Goal: Information Seeking & Learning: Find specific fact

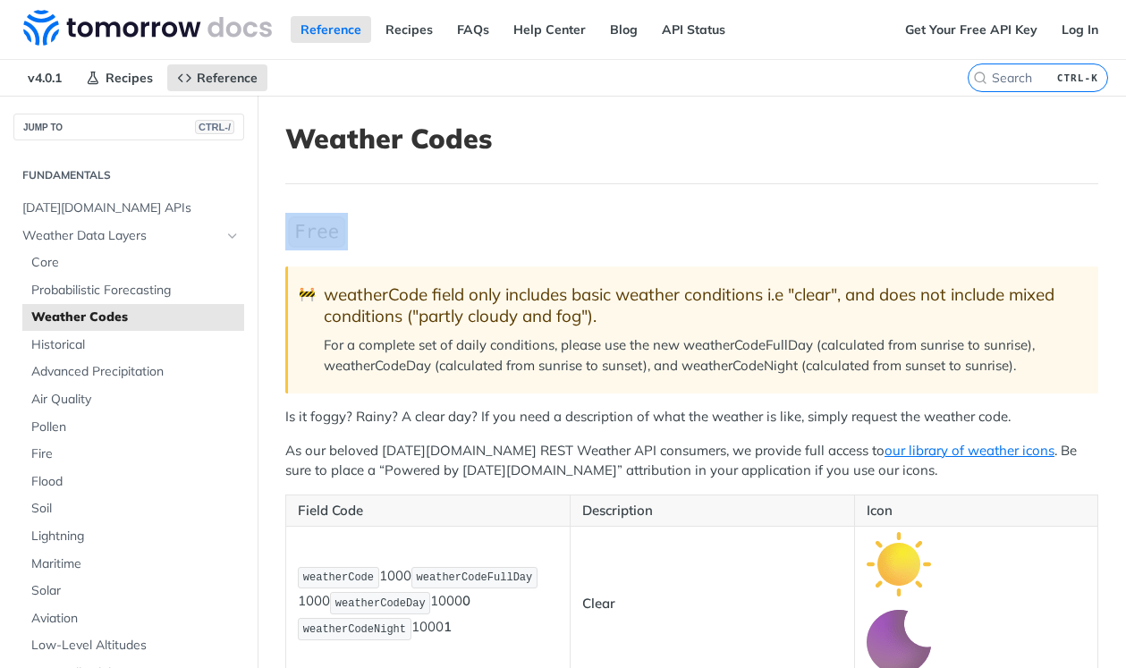
drag, startPoint x: 415, startPoint y: 256, endPoint x: 321, endPoint y: 232, distance: 97.0
click at [321, 232] on img "Expand image" at bounding box center [316, 232] width 63 height 38
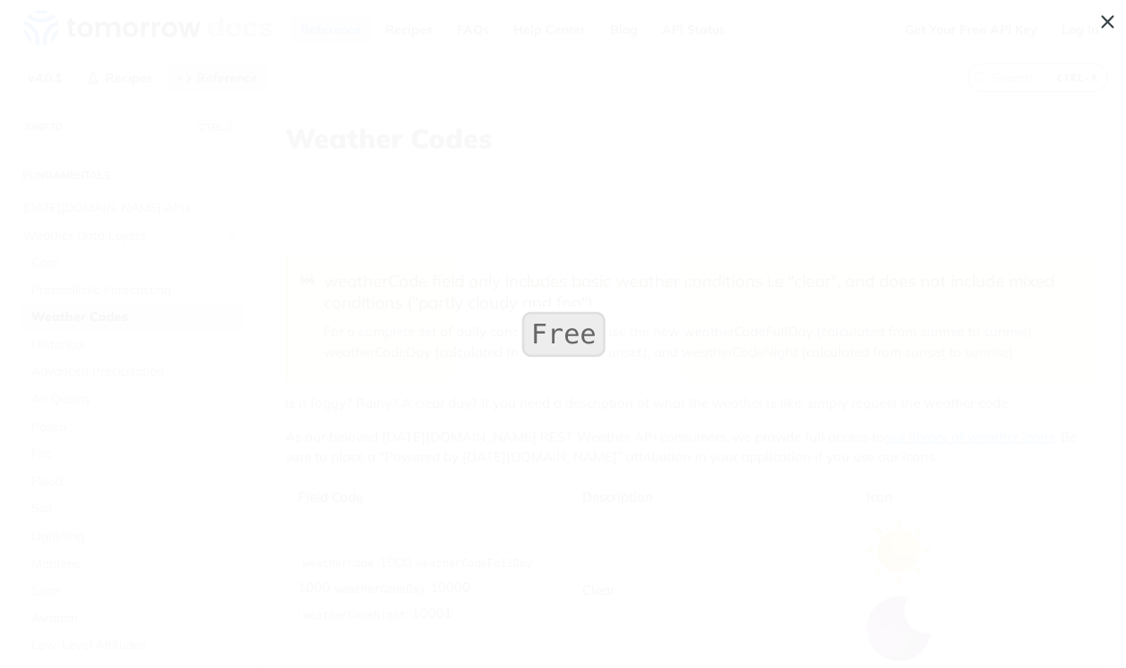
click at [1109, 15] on span "Collapse image" at bounding box center [563, 334] width 1126 height 668
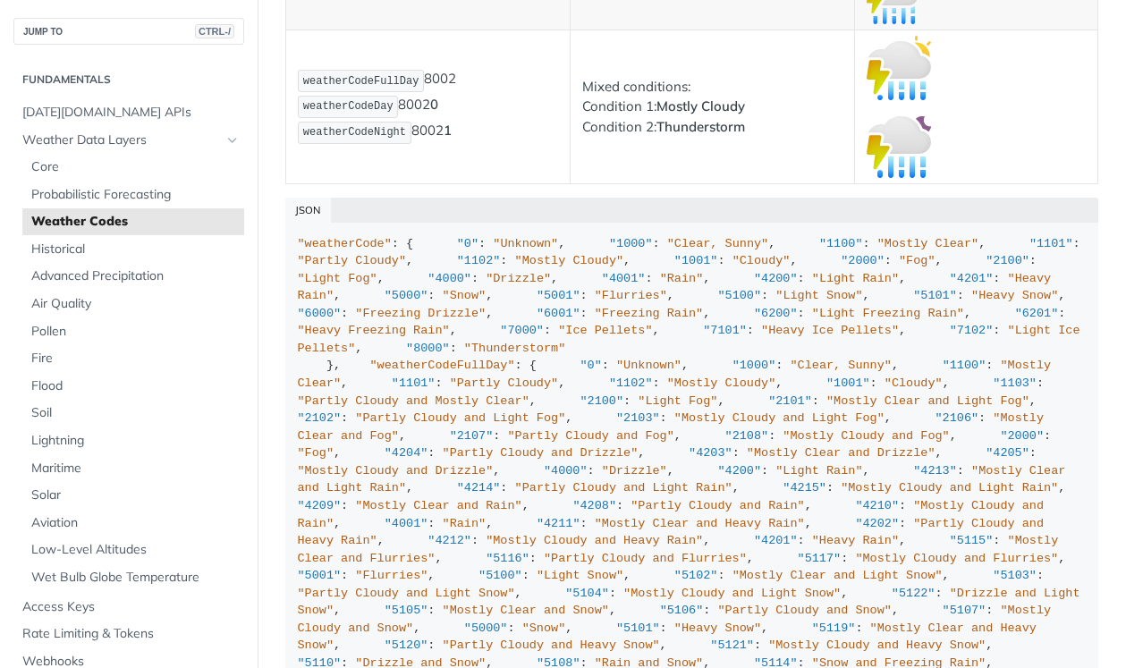
scroll to position [12929, 0]
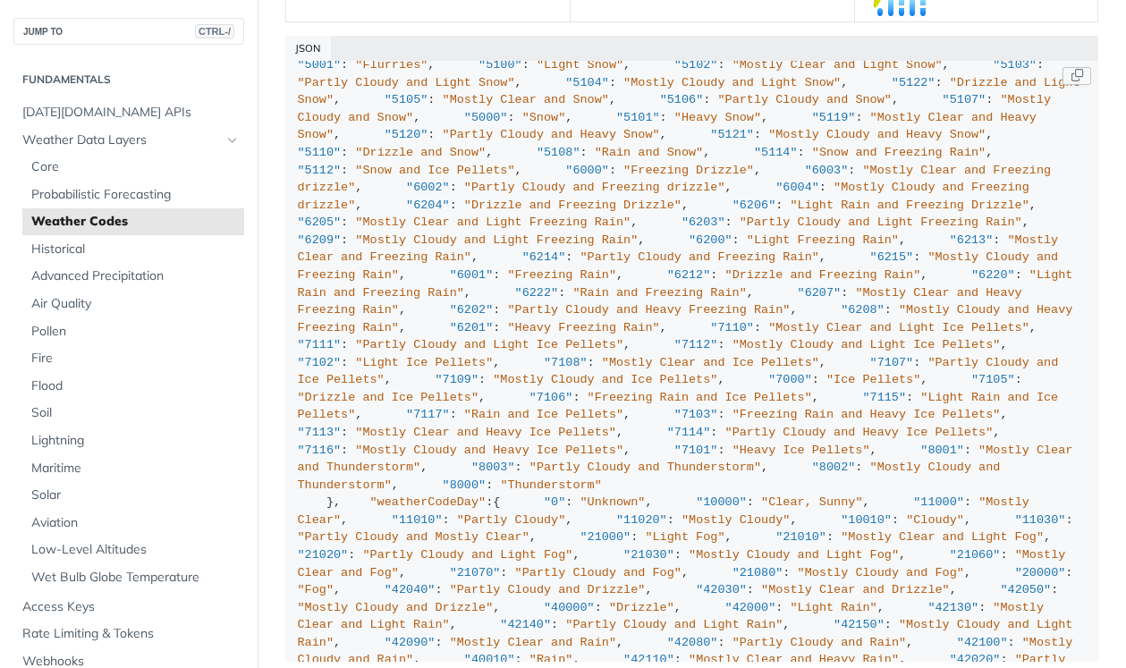
scroll to position [72, 0]
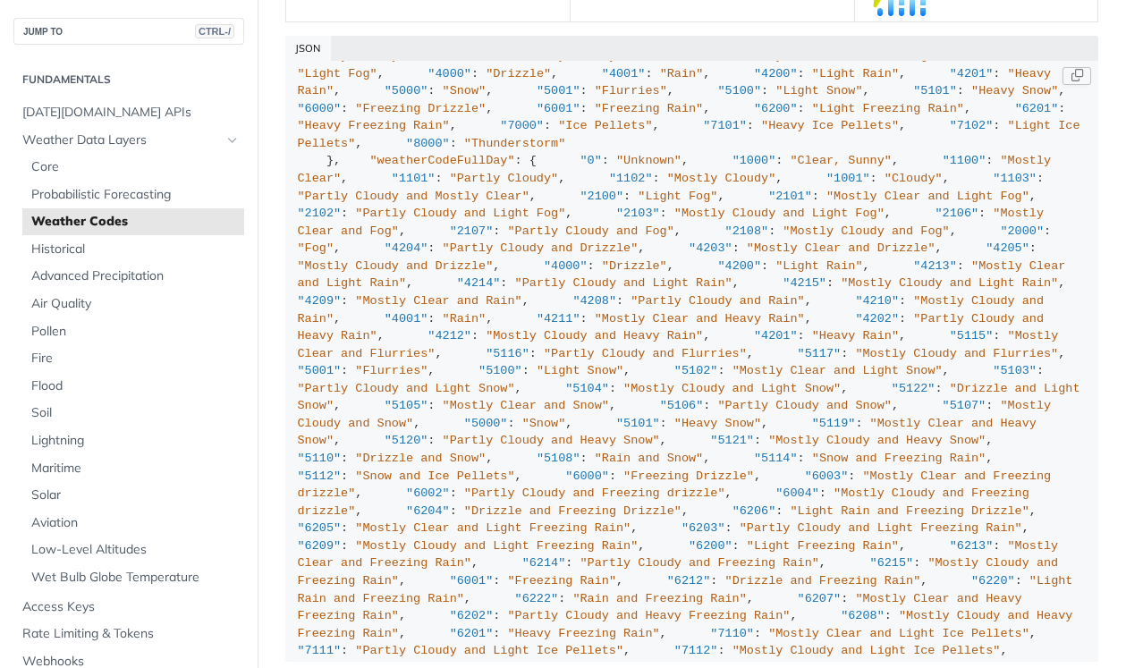
scroll to position [39, 0]
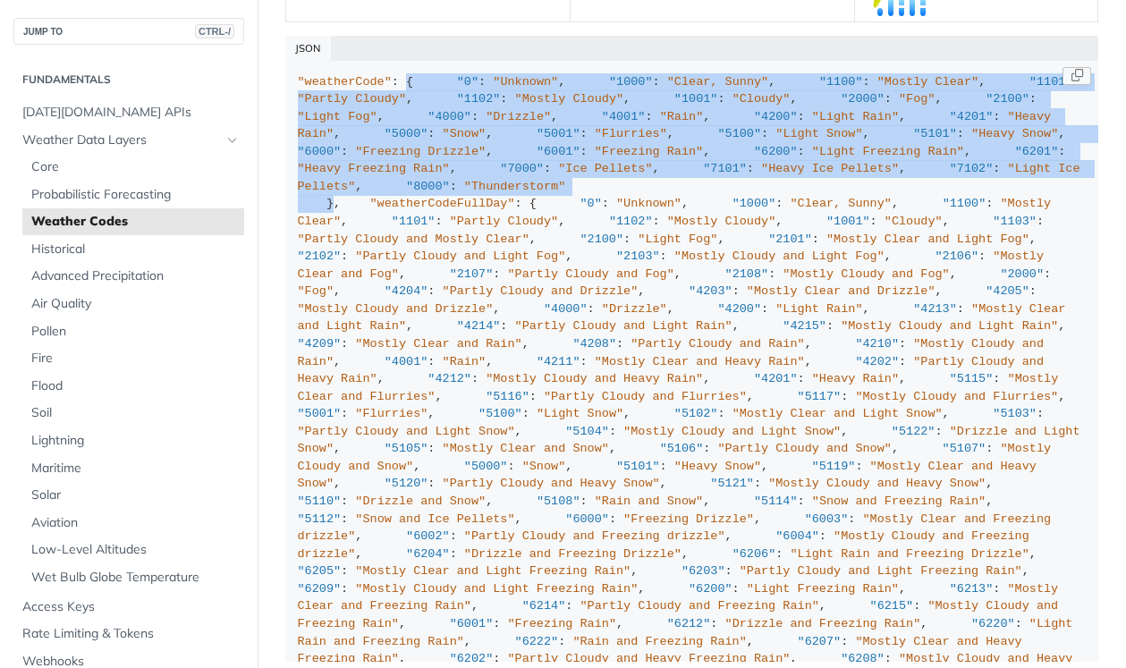
drag, startPoint x: 334, startPoint y: 580, endPoint x: 406, endPoint y: 138, distance: 447.7
copy div "{ "0" : "Unknown" , "1000" : "Clear, Sunny" , "1100" : "Mostly Clear" , "1101" …"
